Goal: Communication & Community: Ask a question

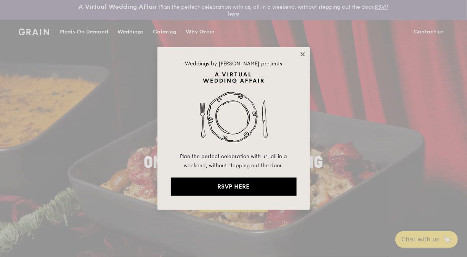
click at [302, 55] on icon at bounding box center [302, 54] width 4 height 4
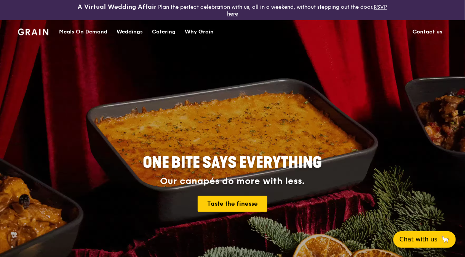
click at [81, 33] on div "Meals On Demand" at bounding box center [83, 32] width 48 height 23
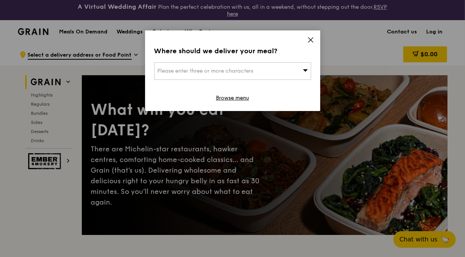
click at [298, 69] on div "Please enter three or more characters" at bounding box center [232, 71] width 157 height 18
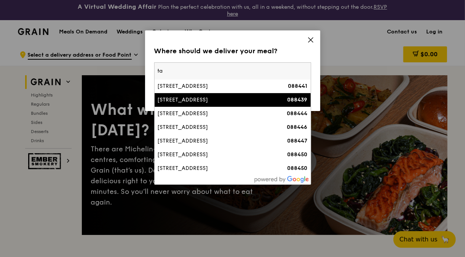
type input "t"
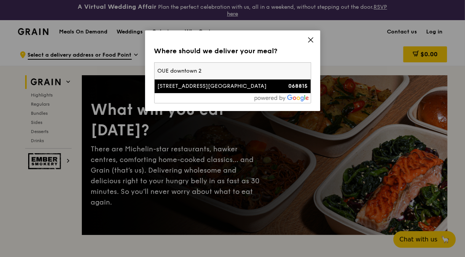
type input "OUE downtown 2"
click at [222, 87] on div "[STREET_ADDRESS][GEOGRAPHIC_DATA]" at bounding box center [214, 87] width 113 height 8
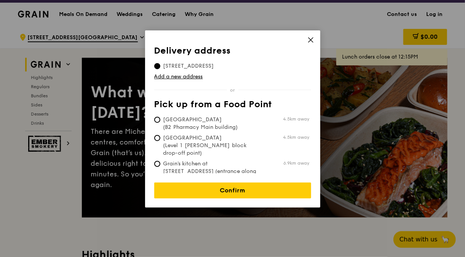
scroll to position [12, 0]
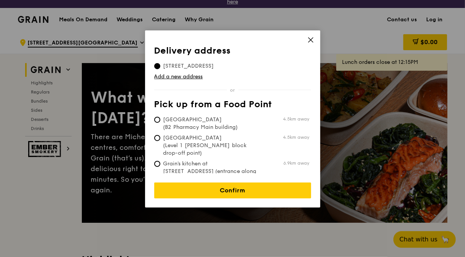
click at [313, 39] on icon at bounding box center [310, 40] width 7 height 7
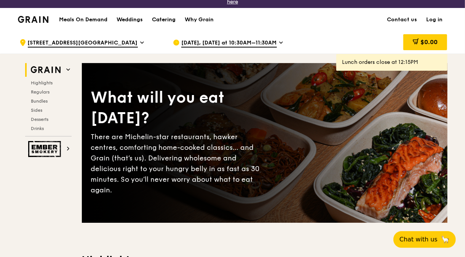
click at [165, 18] on div "Catering" at bounding box center [164, 19] width 24 height 23
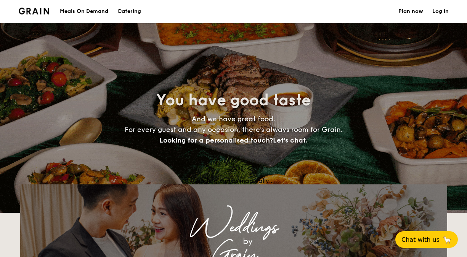
select select
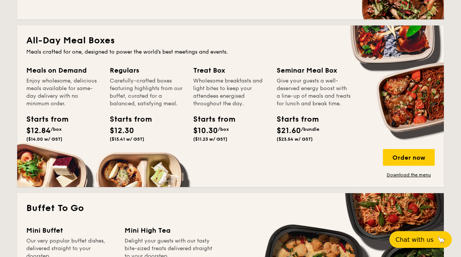
scroll to position [342, 0]
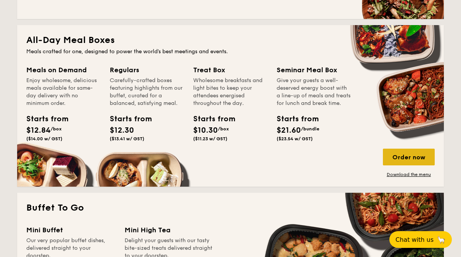
click at [403, 160] on div "Order now" at bounding box center [409, 157] width 52 height 17
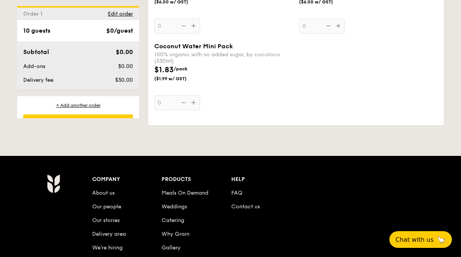
scroll to position [1568, 0]
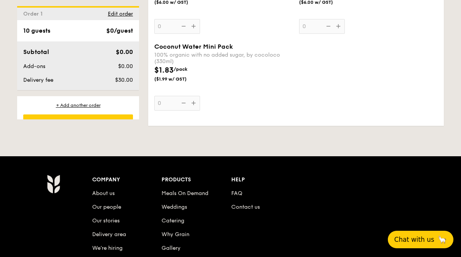
click at [414, 246] on button "Chat with us 🦙" at bounding box center [421, 240] width 66 height 18
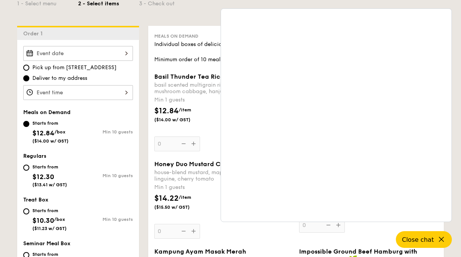
scroll to position [210, 0]
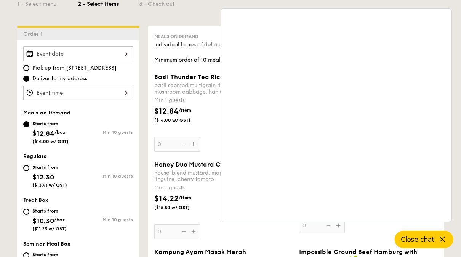
click at [445, 241] on icon at bounding box center [442, 239] width 9 height 9
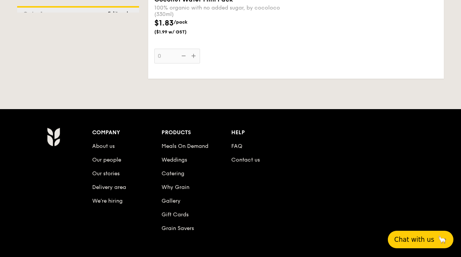
scroll to position [1686, 0]
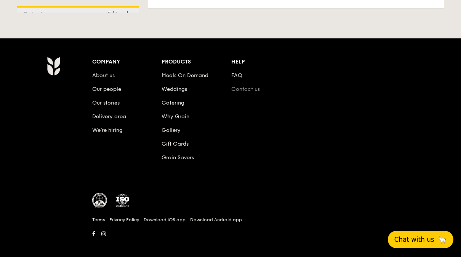
click at [248, 86] on link "Contact us" at bounding box center [245, 89] width 29 height 6
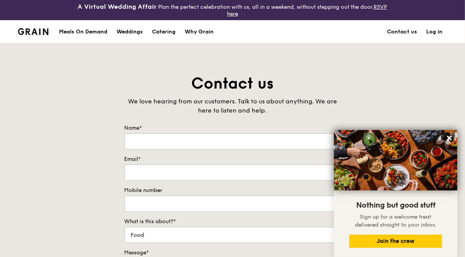
click at [74, 125] on div "Contact us We love hearing from our customers. Talk to us about anything. We ar…" at bounding box center [232, 233] width 465 height 318
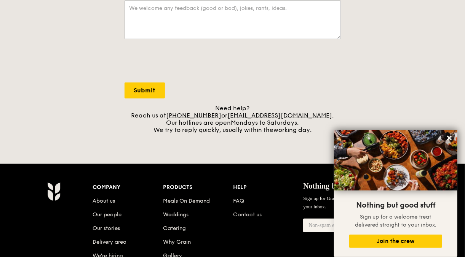
scroll to position [256, 0]
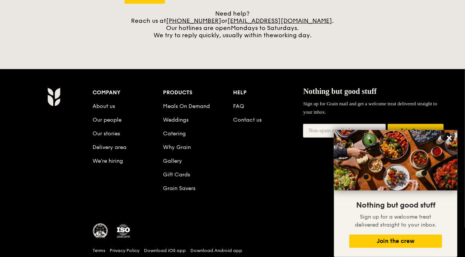
scroll to position [390, 0]
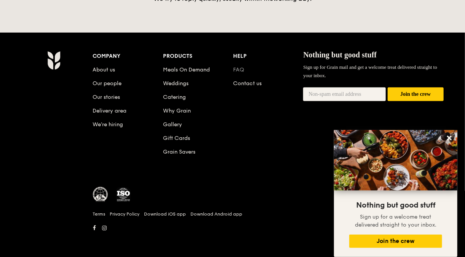
click at [239, 70] on link "FAQ" at bounding box center [238, 70] width 11 height 6
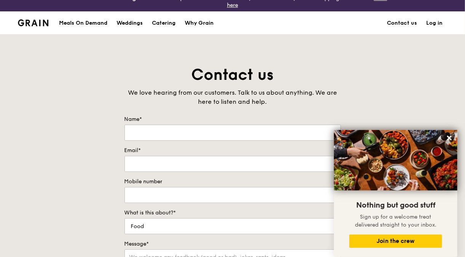
scroll to position [0, 0]
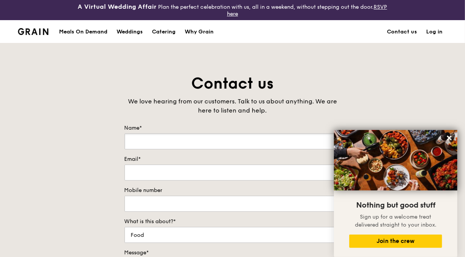
click at [230, 143] on input "Name*" at bounding box center [233, 142] width 216 height 16
type input "Fumika"
type input "fuuchiike@deloitte.com"
type input "98383430"
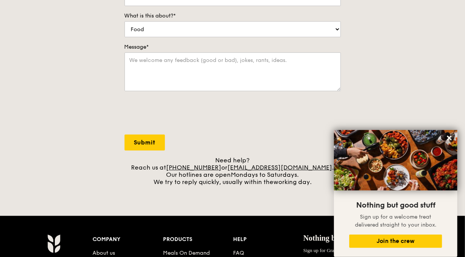
scroll to position [195, 0]
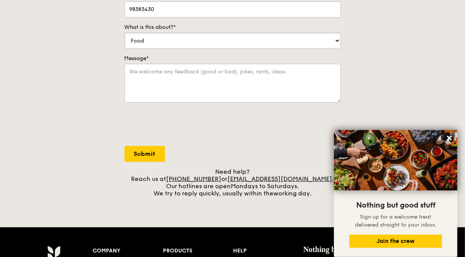
click at [200, 40] on select "Food Service Billing/Payment Catering Others" at bounding box center [233, 41] width 216 height 16
select select "Service"
click at [125, 33] on select "Food Service Billing/Payment Catering Others" at bounding box center [233, 41] width 216 height 16
click at [147, 73] on textarea "Message*" at bounding box center [233, 83] width 216 height 39
type textarea "I"
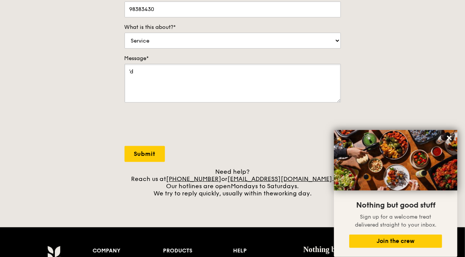
type textarea "'"
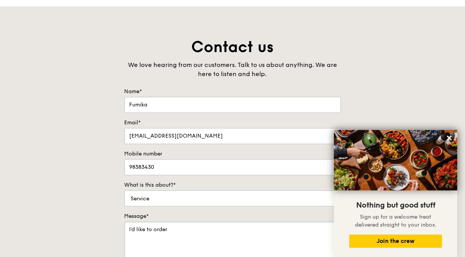
scroll to position [0, 0]
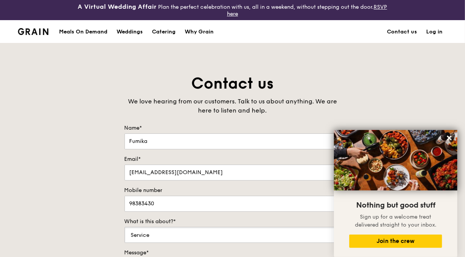
click at [165, 242] on select "Food Service Billing/Payment Catering Others" at bounding box center [233, 235] width 216 height 16
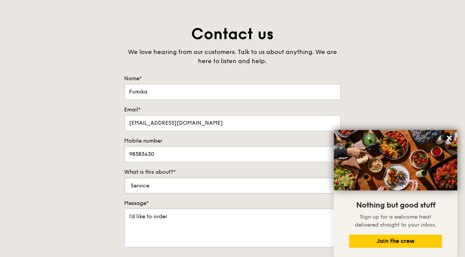
scroll to position [58, 0]
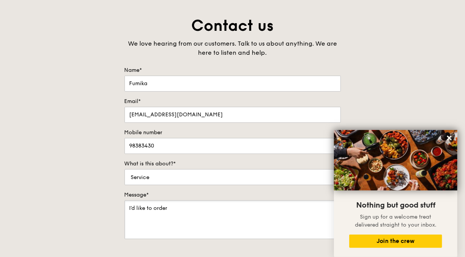
click at [183, 209] on textarea "I'd like to order" at bounding box center [233, 220] width 216 height 39
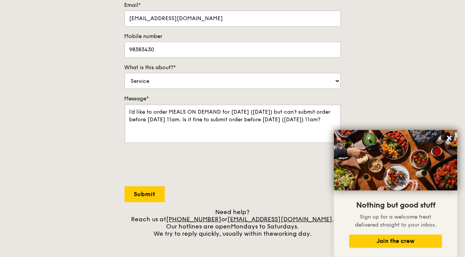
scroll to position [157, 0]
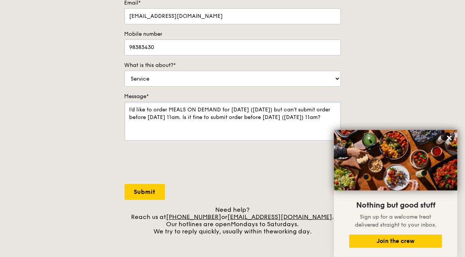
type textarea "I'd like to order MEALS ON DEMAND for this Thursday (25th September) but can't …"
click at [147, 192] on input "Submit" at bounding box center [145, 192] width 40 height 16
select select "Food"
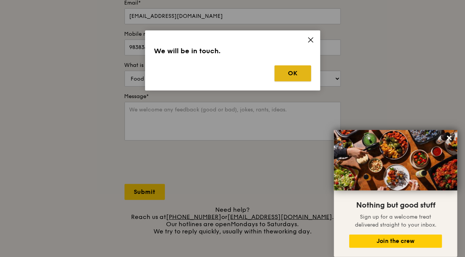
click at [284, 75] on button "OK" at bounding box center [293, 74] width 37 height 16
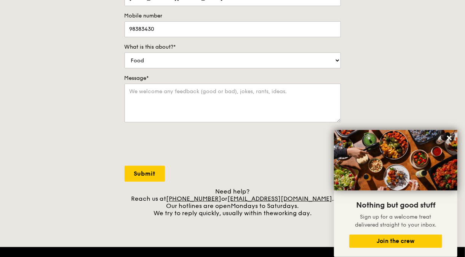
scroll to position [177, 0]
